Goal: Navigation & Orientation: Find specific page/section

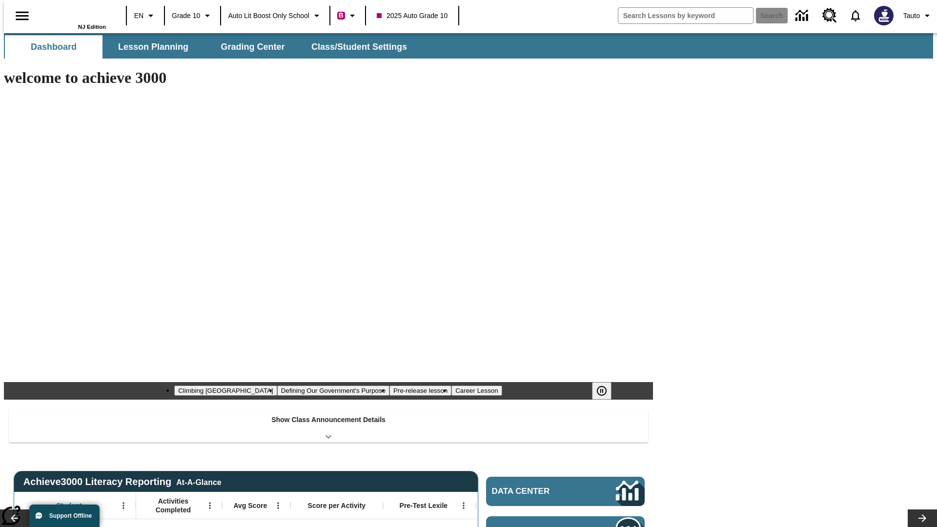
type input "-1"
click at [145, 16] on icon "Language: EN, Select a language" at bounding box center [151, 16] width 12 height 12
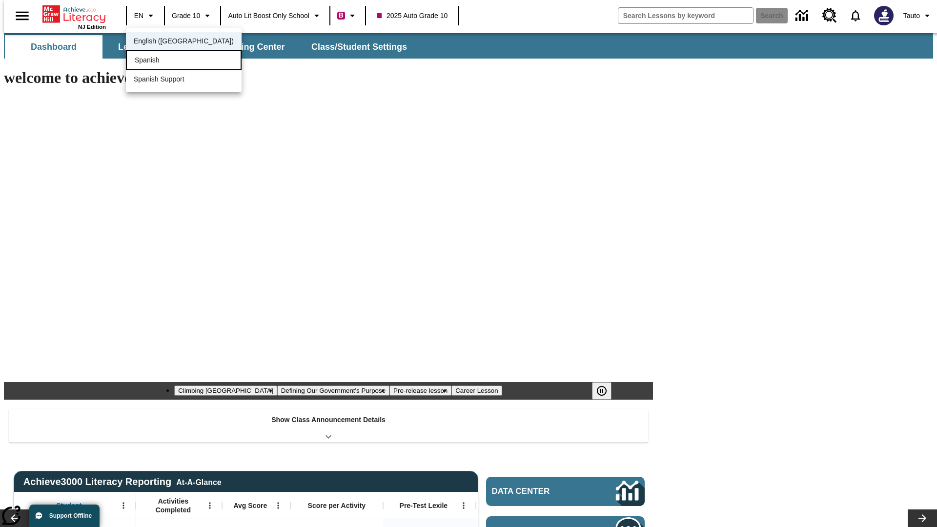
click at [162, 61] on div "Spanish" at bounding box center [184, 60] width 116 height 20
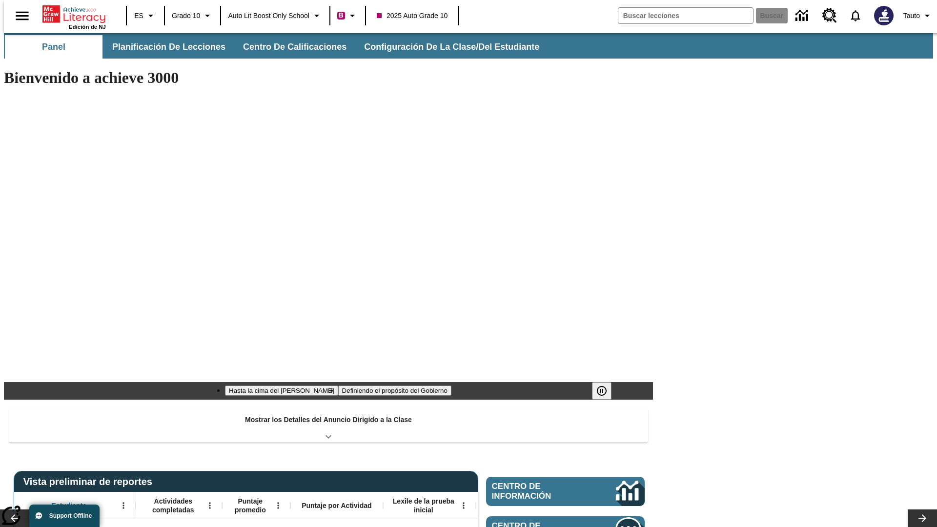
type input "-1"
